Goal: Task Accomplishment & Management: Use online tool/utility

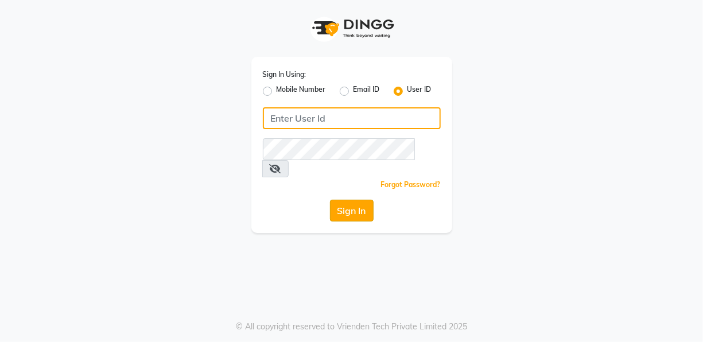
type input "flowsalon"
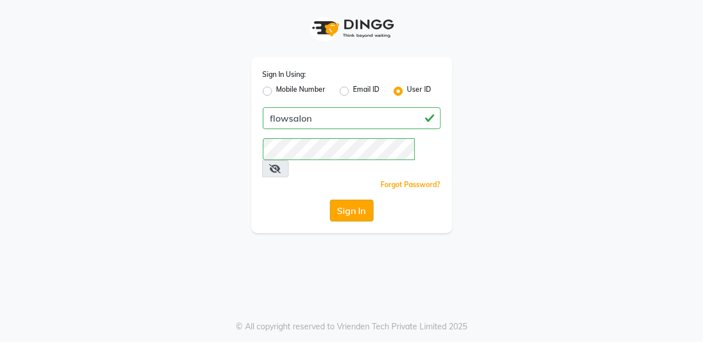
click at [345, 200] on button "Sign In" at bounding box center [352, 211] width 44 height 22
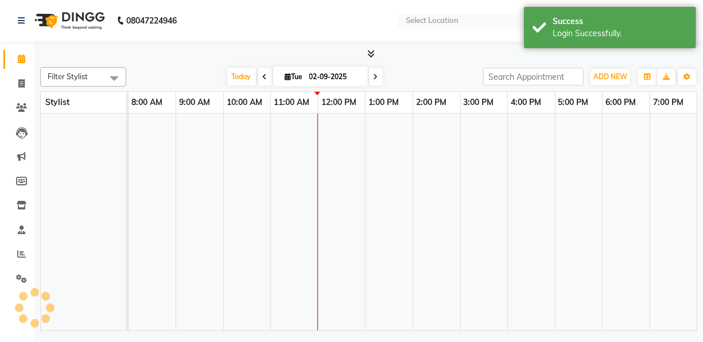
select select "en"
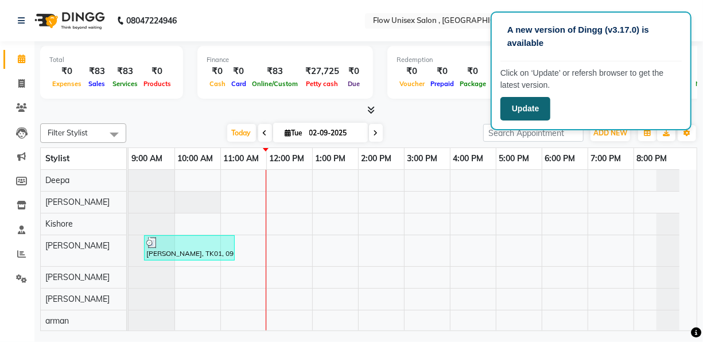
click at [543, 107] on button "Update" at bounding box center [525, 109] width 50 height 24
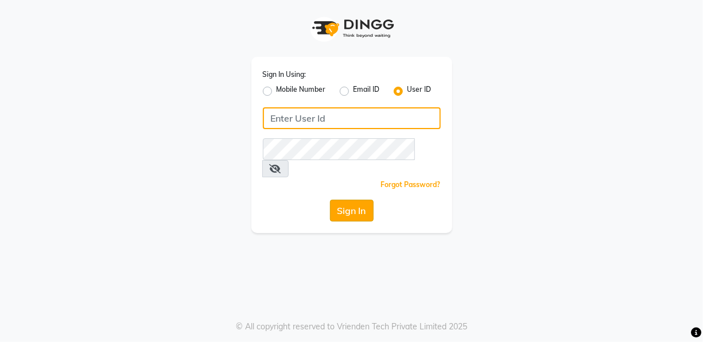
type input "flowsalon"
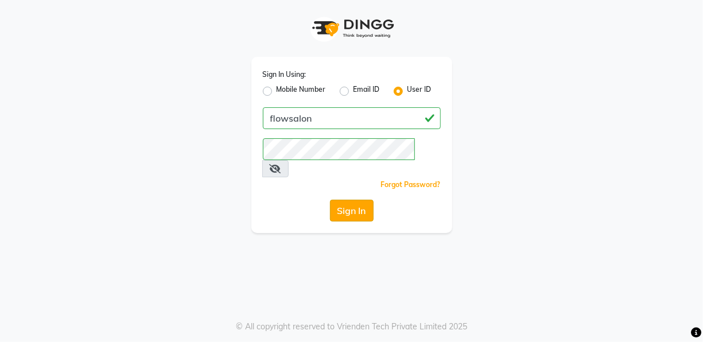
click at [338, 200] on button "Sign In" at bounding box center [352, 211] width 44 height 22
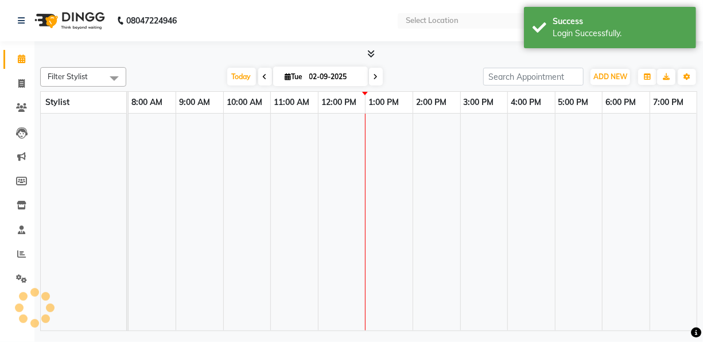
select select "en"
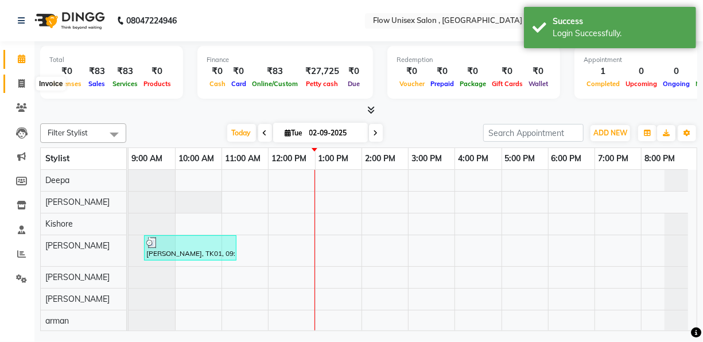
click at [16, 87] on span at bounding box center [21, 83] width 20 height 13
select select "5875"
select select "service"
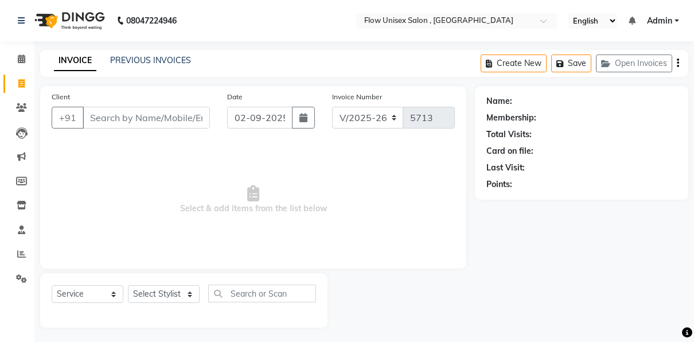
click at [170, 117] on input "Client" at bounding box center [146, 118] width 127 height 22
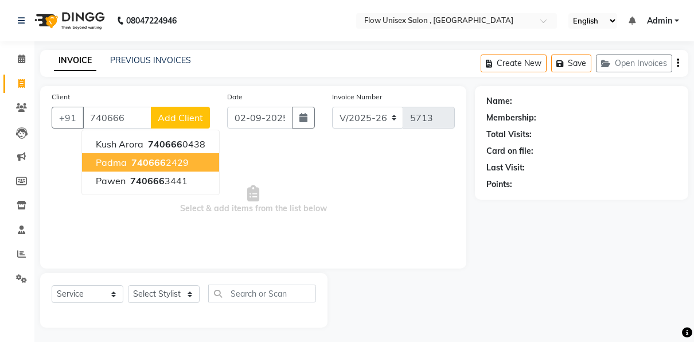
click at [186, 161] on button "Padma 740666 2429" at bounding box center [150, 162] width 137 height 18
type input "7406662429"
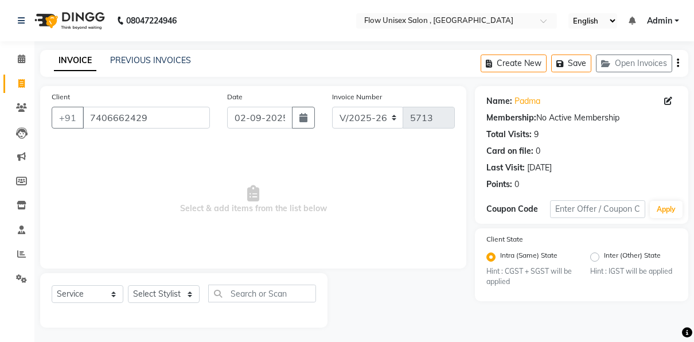
click at [161, 285] on div "Select Service Product Membership Package Voucher Prepaid Gift Card Select Styl…" at bounding box center [184, 298] width 264 height 27
click at [167, 294] on select "Select Stylist [PERSON_NAME] [PERSON_NAME] Kishore [PERSON_NAME] debbarma [PERS…" at bounding box center [164, 294] width 72 height 18
select select "62210"
click at [128, 285] on select "Select Stylist [PERSON_NAME] [PERSON_NAME] Kishore [PERSON_NAME] debbarma [PERS…" at bounding box center [164, 294] width 72 height 18
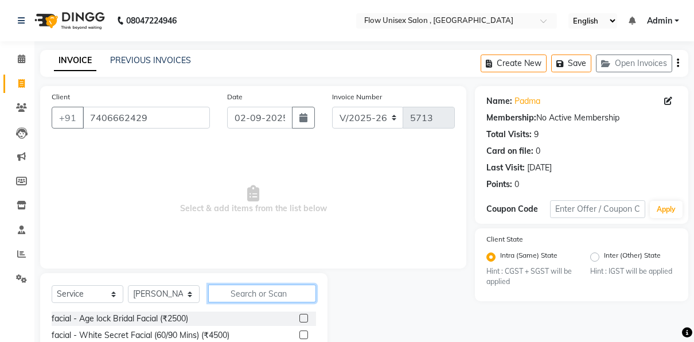
click at [258, 287] on input "text" at bounding box center [262, 294] width 108 height 18
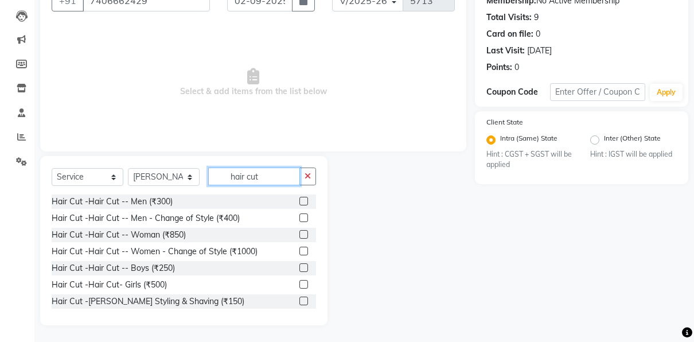
scroll to position [68, 0]
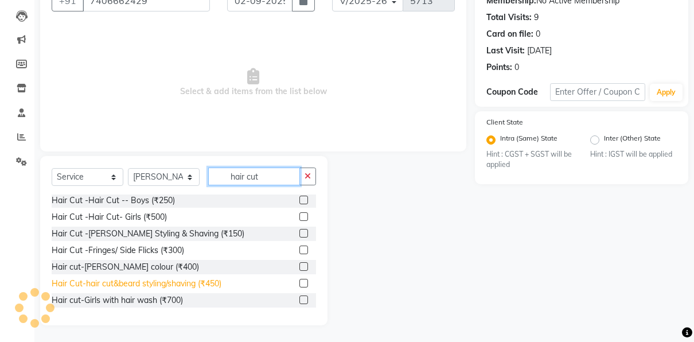
type input "hair cut"
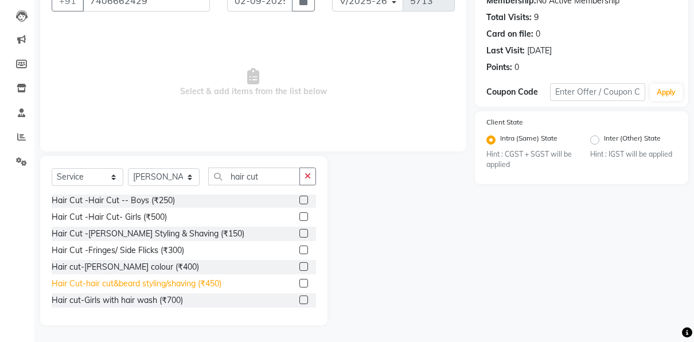
click at [188, 283] on div "Hair Cut-hair cut&beard styling/shaving (₹450)" at bounding box center [137, 284] width 170 height 12
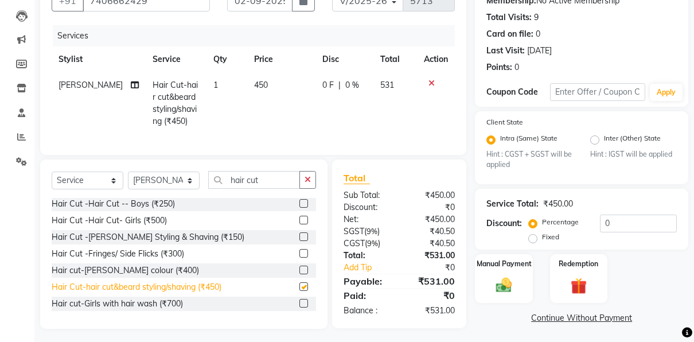
checkbox input "false"
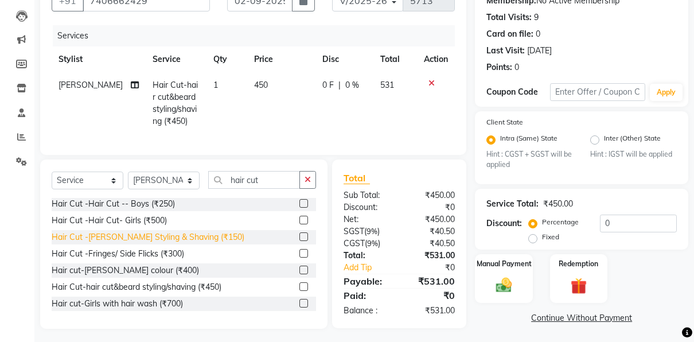
scroll to position [0, 0]
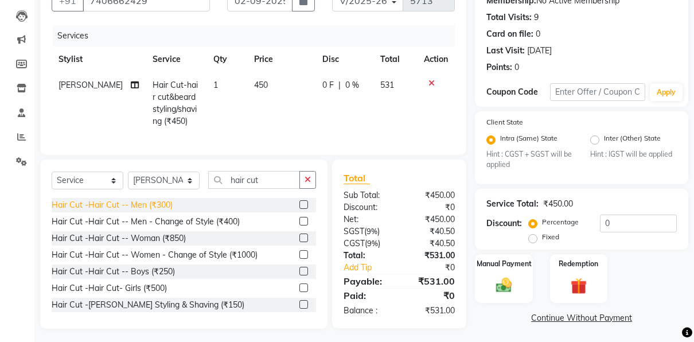
click at [166, 211] on div "Hair Cut -Hair Cut -- Men (₹300)" at bounding box center [112, 205] width 121 height 12
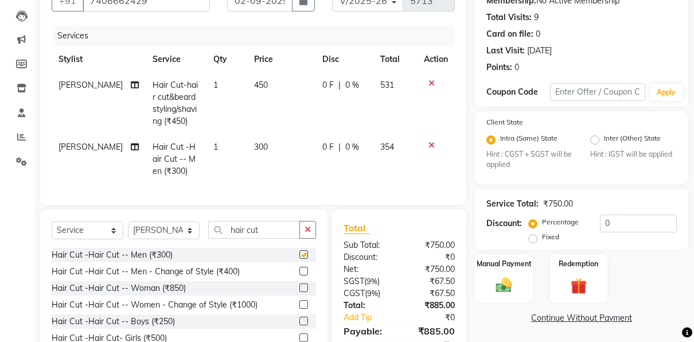
checkbox input "false"
click at [268, 238] on input "hair cut" at bounding box center [254, 230] width 92 height 18
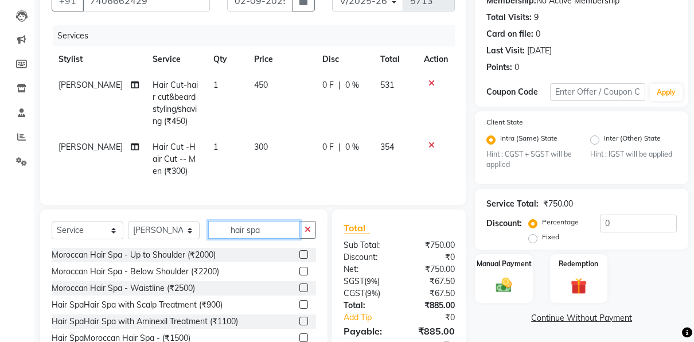
scroll to position [179, 0]
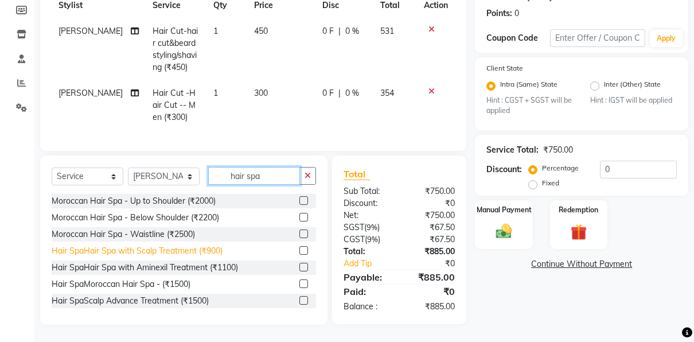
type input "hair spa"
click at [215, 252] on div "Hair SpaHair Spa with Scalp Treatment (₹900)" at bounding box center [137, 251] width 171 height 12
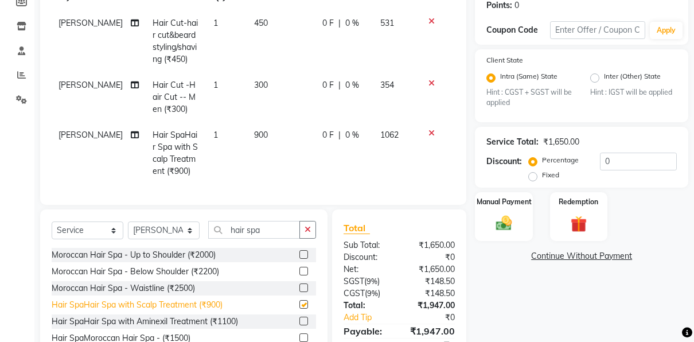
checkbox input "false"
click at [429, 20] on icon at bounding box center [432, 21] width 6 height 8
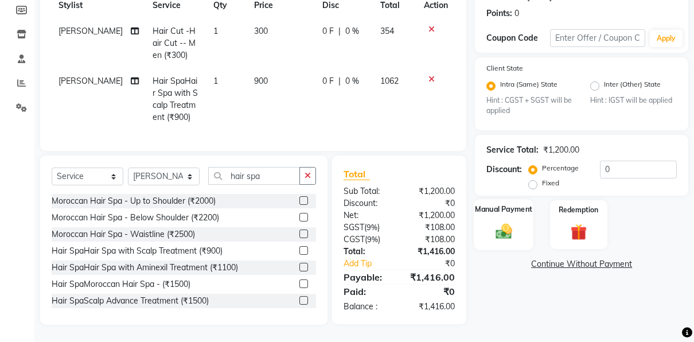
click at [510, 224] on img at bounding box center [503, 231] width 27 height 19
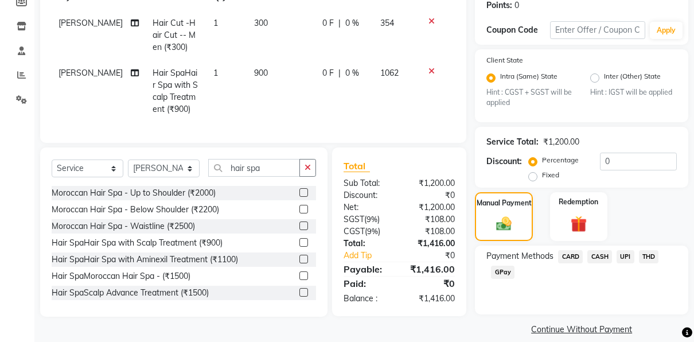
click at [632, 256] on span "UPI" at bounding box center [626, 256] width 18 height 13
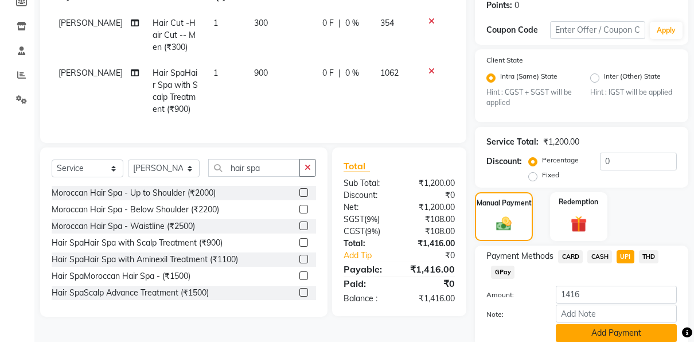
click at [587, 329] on button "Add Payment" at bounding box center [616, 333] width 121 height 18
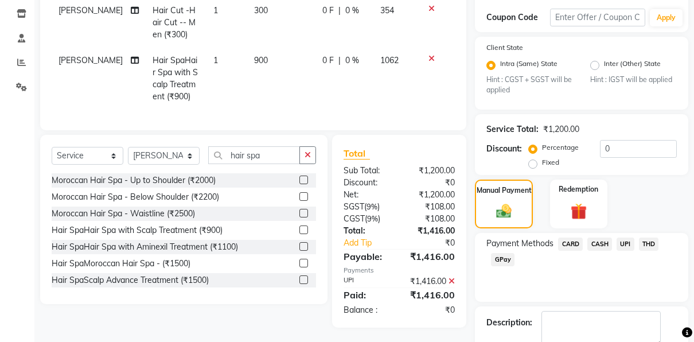
scroll to position [256, 0]
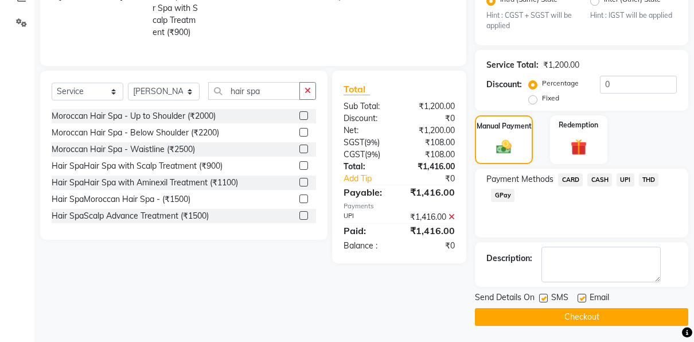
click at [529, 310] on button "Checkout" at bounding box center [581, 317] width 213 height 18
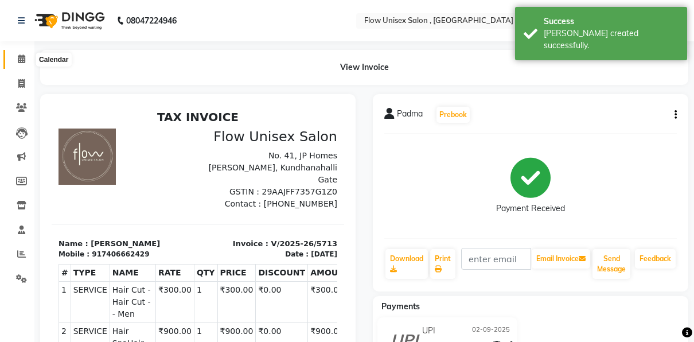
click at [28, 53] on span at bounding box center [21, 59] width 20 height 13
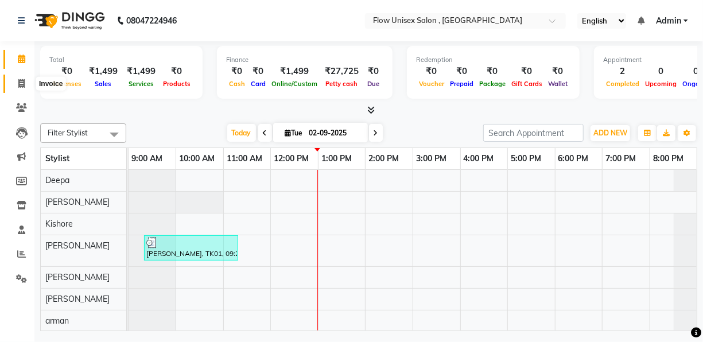
click at [13, 78] on span at bounding box center [21, 83] width 20 height 13
select select "service"
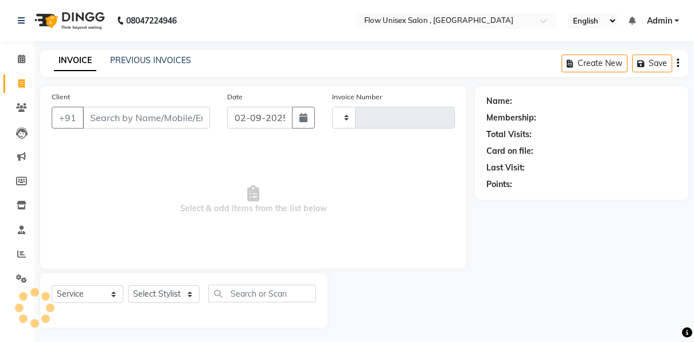
type input "5714"
select select "5875"
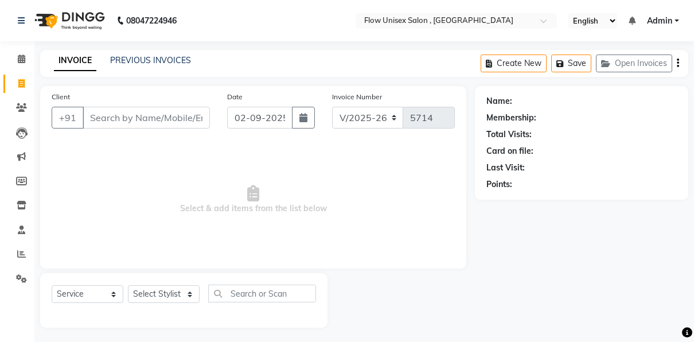
click at [176, 54] on div "INVOICE PREVIOUS INVOICES Create New Save Open Invoices" at bounding box center [364, 63] width 648 height 27
click at [179, 58] on link "PREVIOUS INVOICES" at bounding box center [150, 60] width 81 height 10
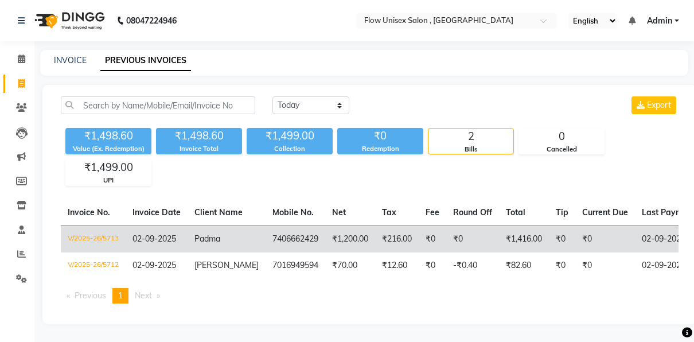
scroll to position [7, 0]
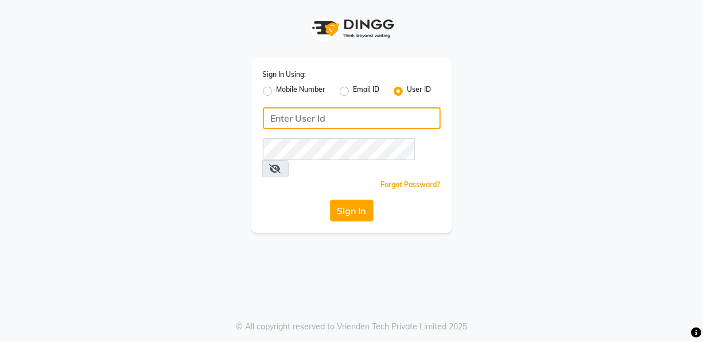
type input "flowsalon"
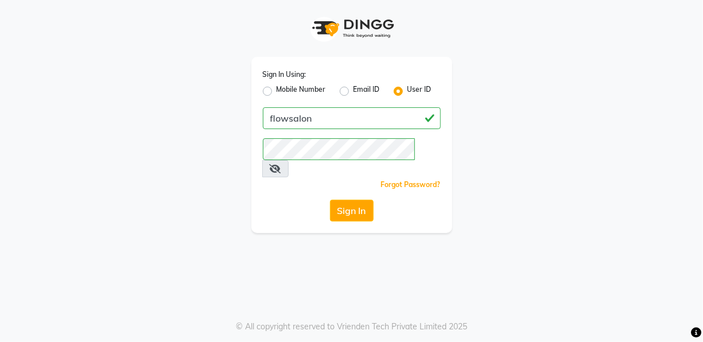
click at [277, 92] on label "Mobile Number" at bounding box center [301, 91] width 49 height 14
click at [277, 92] on input "Mobile Number" at bounding box center [280, 87] width 7 height 7
radio input "true"
radio input "false"
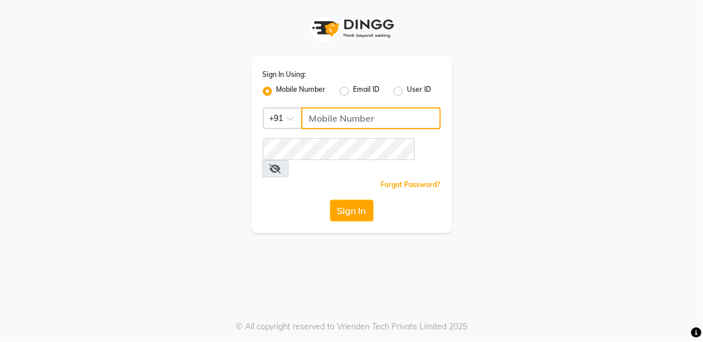
click at [364, 122] on input "Username" at bounding box center [370, 118] width 139 height 22
type input "8892672704"
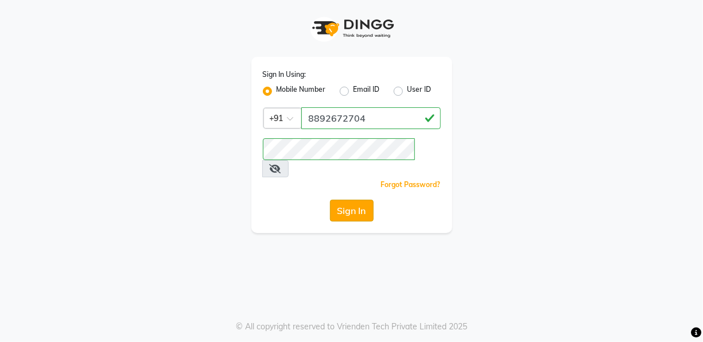
click at [352, 201] on button "Sign In" at bounding box center [352, 211] width 44 height 22
